Goal: Information Seeking & Learning: Learn about a topic

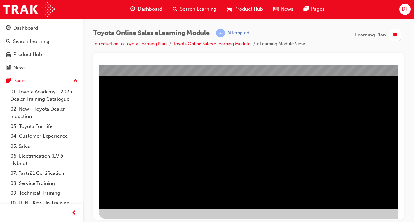
scroll to position [93, 0]
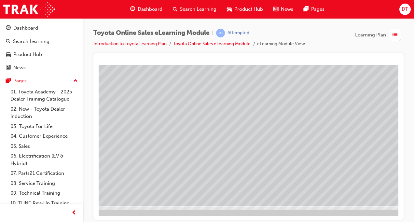
scroll to position [93, 148]
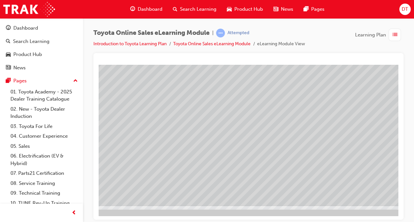
scroll to position [93, 148]
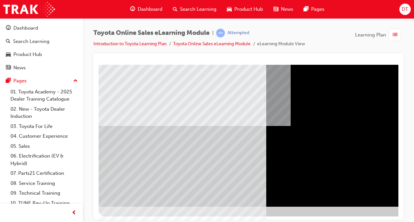
scroll to position [93, 0]
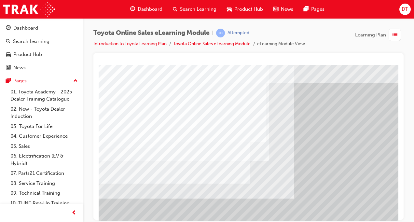
scroll to position [16, 0]
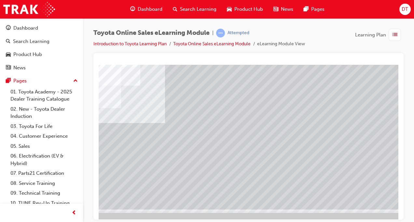
scroll to position [90, 132]
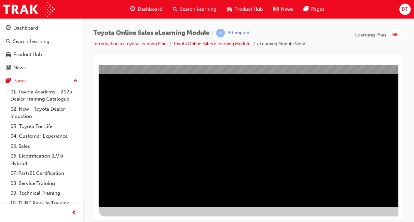
scroll to position [93, 0]
click at [270, 215] on div at bounding box center [320, 94] width 443 height 244
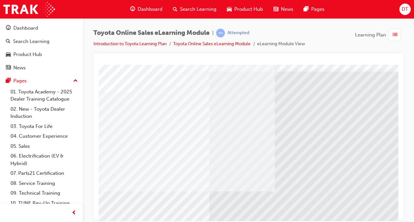
scroll to position [28, 3]
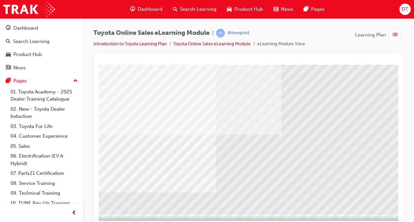
scroll to position [85, 3]
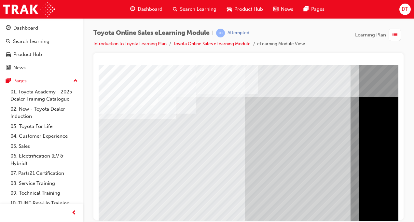
scroll to position [0, 0]
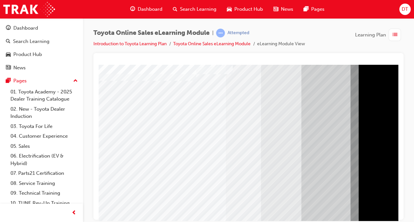
scroll to position [81, 0]
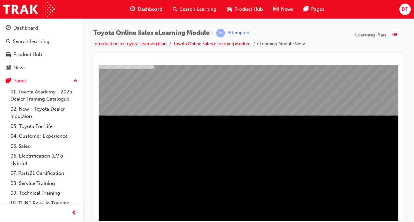
scroll to position [89, 0]
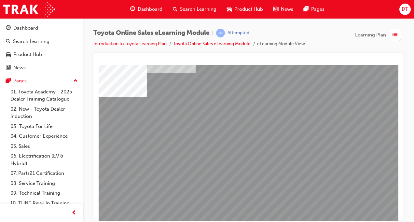
scroll to position [41, 0]
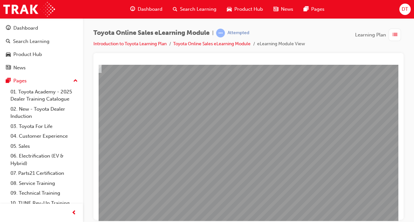
scroll to position [41, 96]
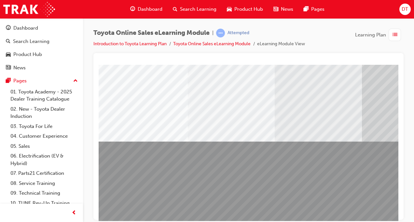
scroll to position [52, 0]
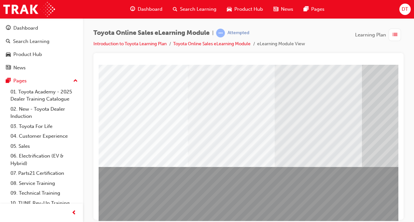
drag, startPoint x: 229, startPoint y: 134, endPoint x: 157, endPoint y: 103, distance: 78.8
click at [157, 103] on div at bounding box center [320, 129] width 443 height 235
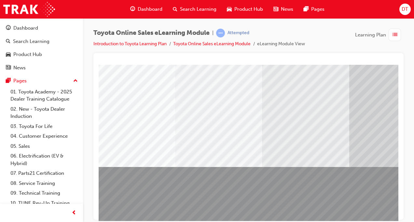
drag, startPoint x: 216, startPoint y: 219, endPoint x: 323, endPoint y: 286, distance: 125.9
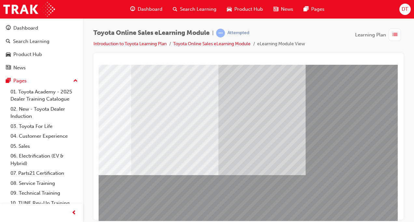
scroll to position [44, 148]
drag, startPoint x: 206, startPoint y: 220, endPoint x: 361, endPoint y: 286, distance: 168.4
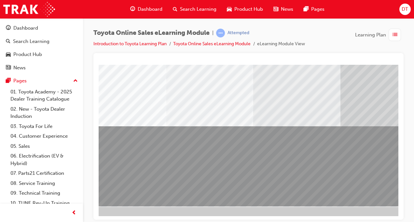
scroll to position [93, 0]
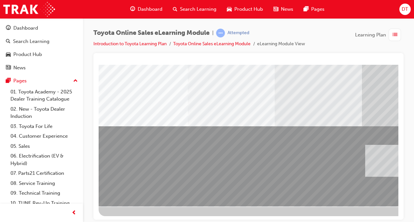
drag, startPoint x: 152, startPoint y: 96, endPoint x: 503, endPoint y: 229, distance: 375.3
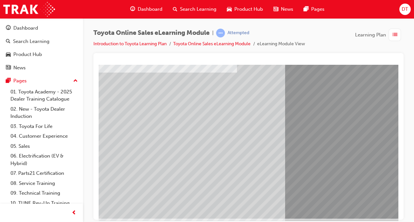
scroll to position [81, 0]
drag, startPoint x: 147, startPoint y: 138, endPoint x: 168, endPoint y: 133, distance: 21.8
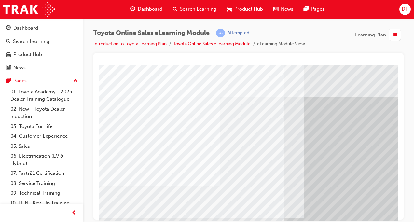
scroll to position [93, 0]
